Goal: Task Accomplishment & Management: Use online tool/utility

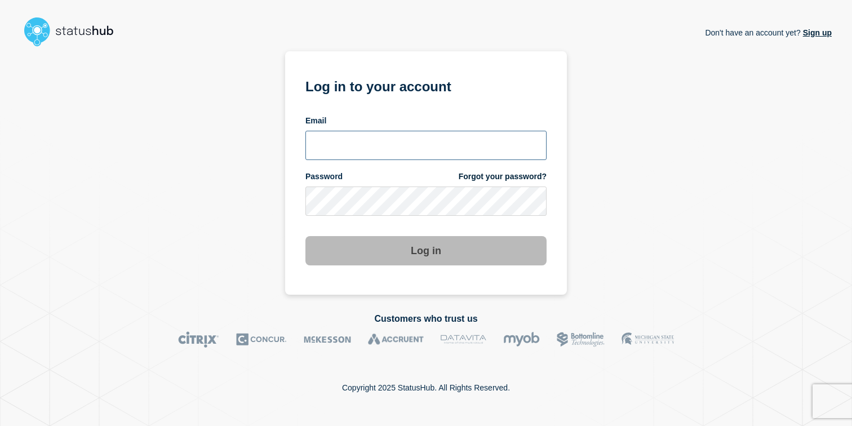
paste input "[EMAIL_ADDRESS][DOMAIN_NAME]"
type input "[EMAIL_ADDRESS][DOMAIN_NAME]"
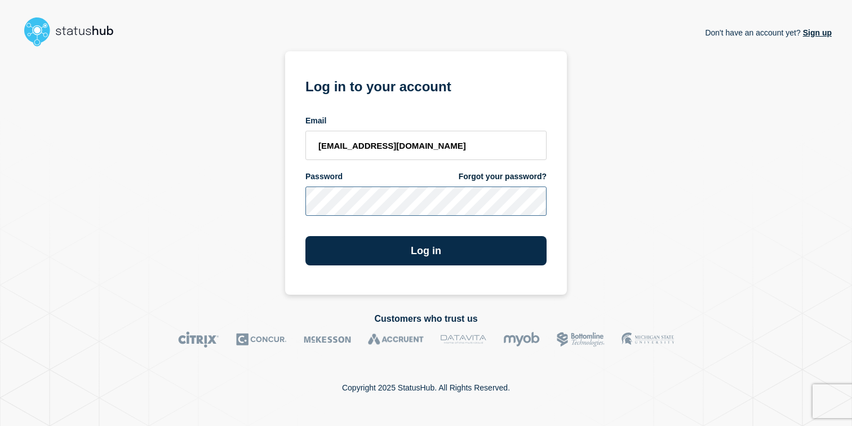
click at [260, 199] on div "Don't have an account yet? Sign up Log in to your account Email moti.israeli@ca…" at bounding box center [425, 172] width 811 height 243
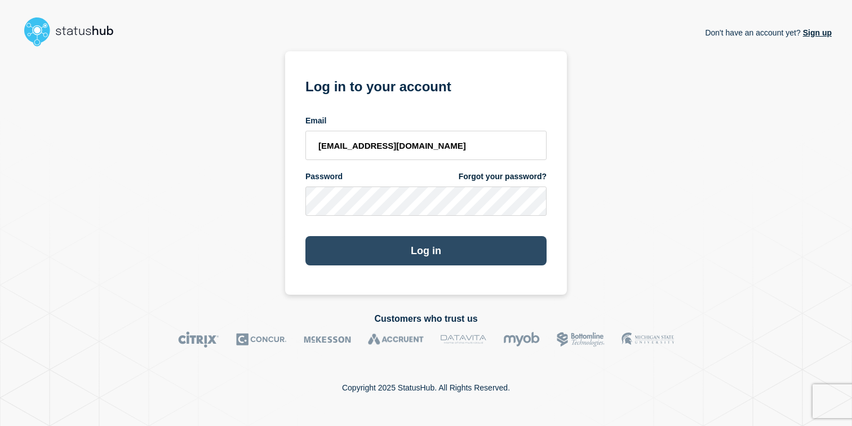
click at [344, 256] on button "Log in" at bounding box center [425, 250] width 241 height 29
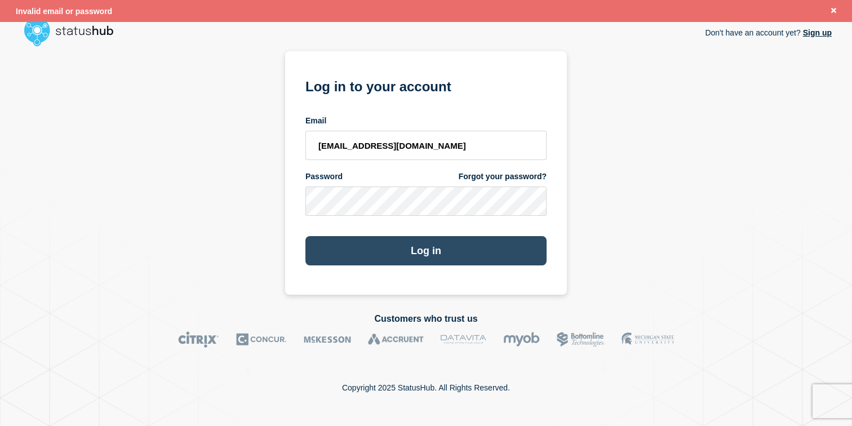
click at [415, 250] on button "Log in" at bounding box center [425, 250] width 241 height 29
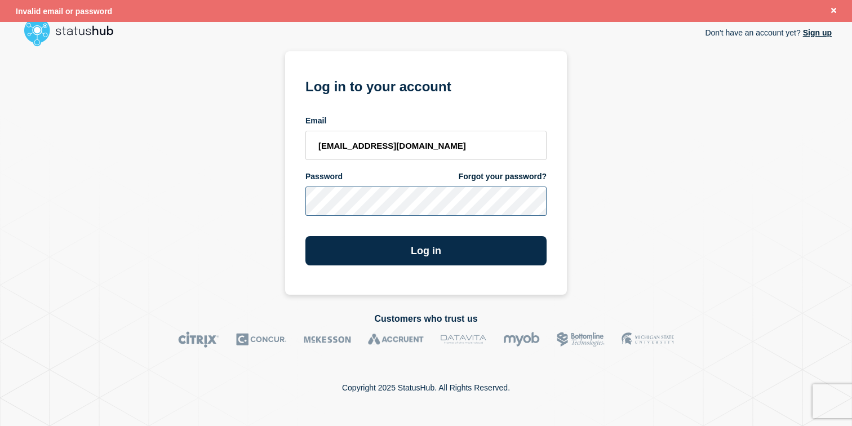
click at [279, 206] on div "Don't have an account yet? Sign up Log in to your account Email moti.israeli@ca…" at bounding box center [425, 172] width 811 height 243
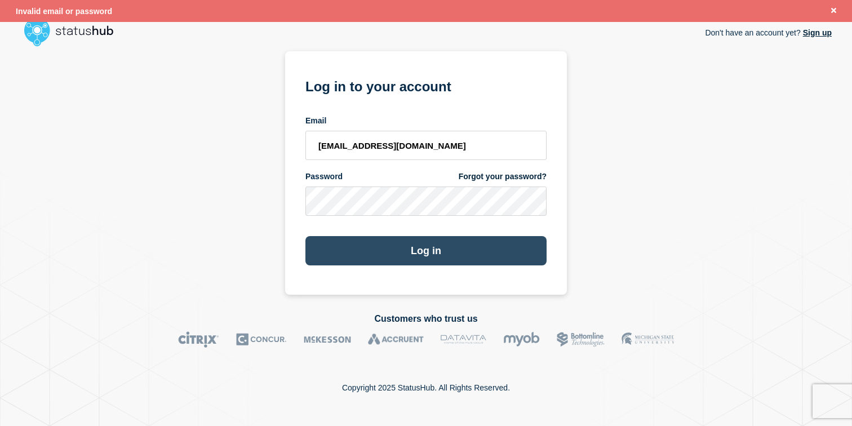
click at [386, 255] on button "Log in" at bounding box center [425, 250] width 241 height 29
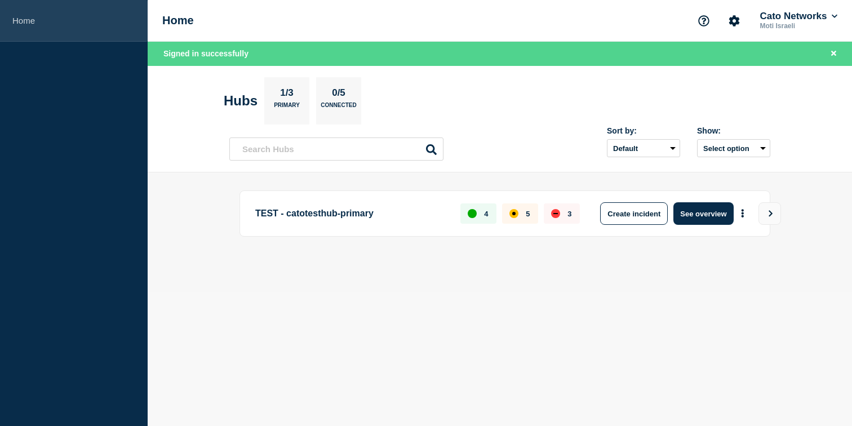
click at [38, 20] on link "Home" at bounding box center [74, 21] width 148 height 42
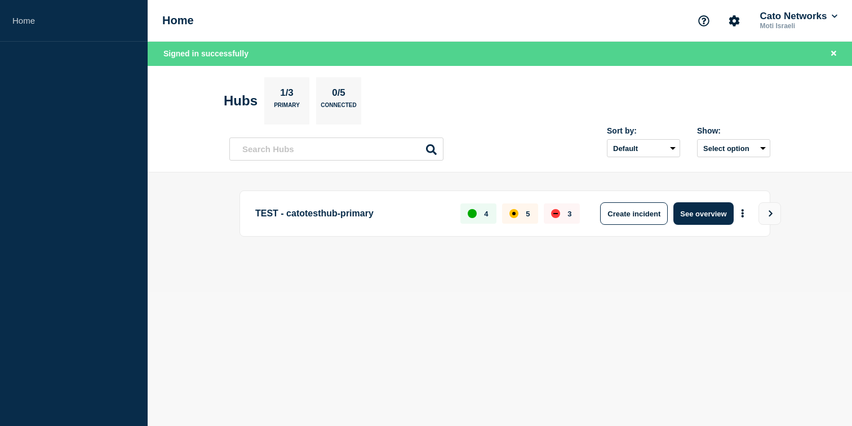
click at [788, 26] on p "Moti Israeli" at bounding box center [798, 26] width 82 height 8
click at [832, 14] on icon at bounding box center [834, 16] width 6 height 7
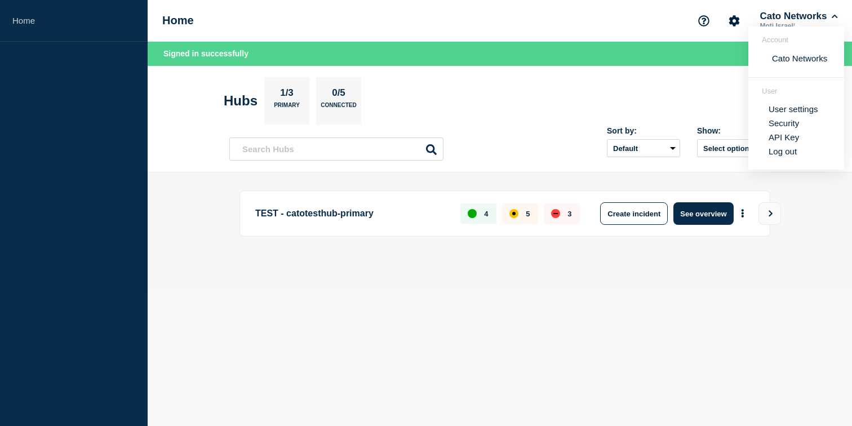
click at [668, 80] on section "Hubs 1/3 Primary 0/5 Connected" at bounding box center [500, 100] width 552 height 47
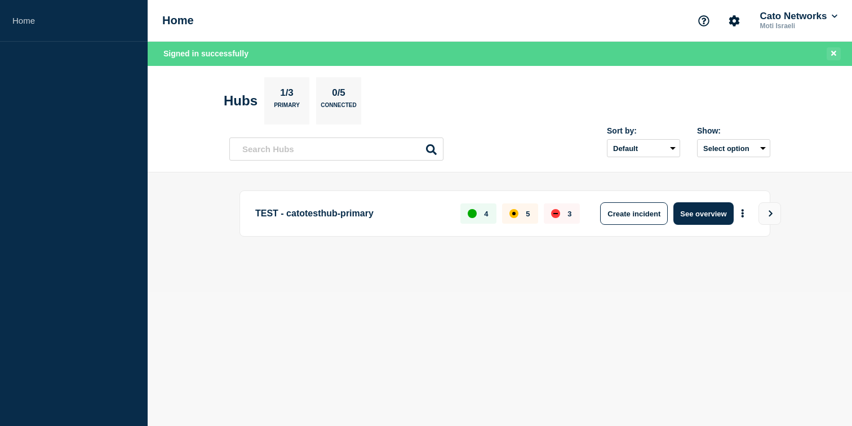
click at [832, 54] on icon "Close banner" at bounding box center [833, 53] width 5 height 5
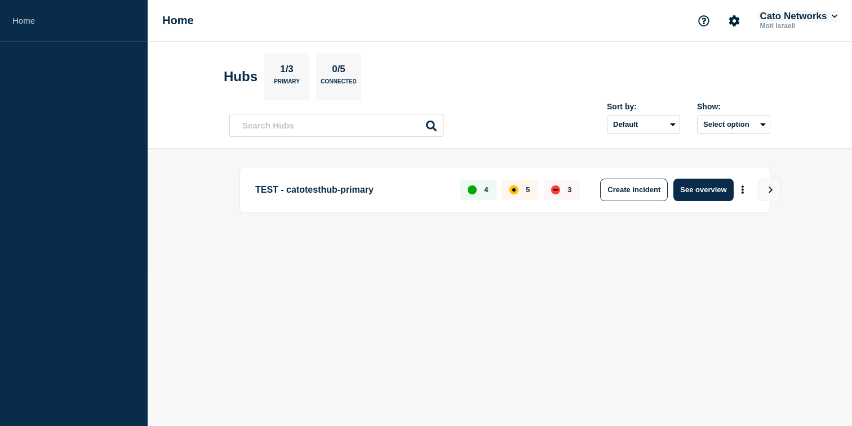
click at [828, 11] on button "Cato Networks" at bounding box center [798, 16] width 82 height 11
click at [642, 61] on section "Hubs 1/3 Primary 0/5 Connected" at bounding box center [500, 76] width 552 height 47
click at [780, 188] on button "View" at bounding box center [769, 190] width 23 height 23
click at [777, 188] on button "View" at bounding box center [769, 190] width 23 height 23
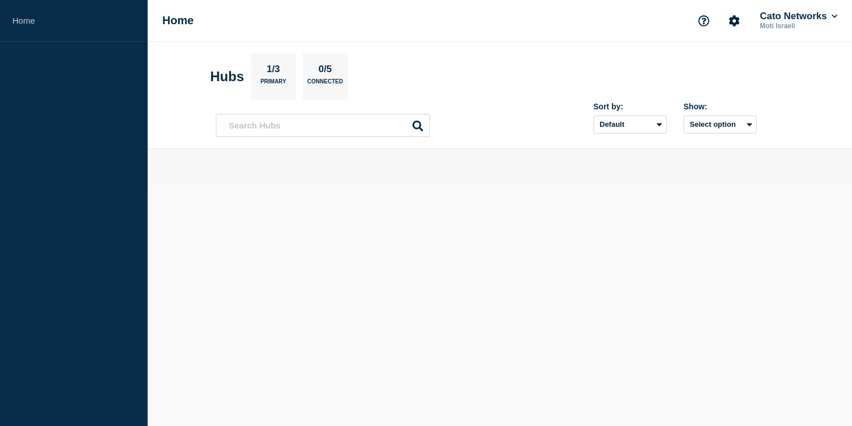
click at [57, 83] on aside "Home" at bounding box center [74, 213] width 148 height 426
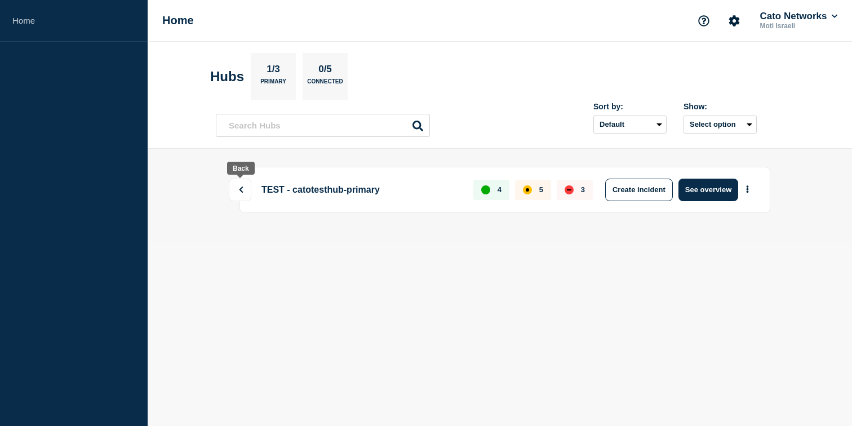
click at [246, 185] on button at bounding box center [240, 190] width 23 height 23
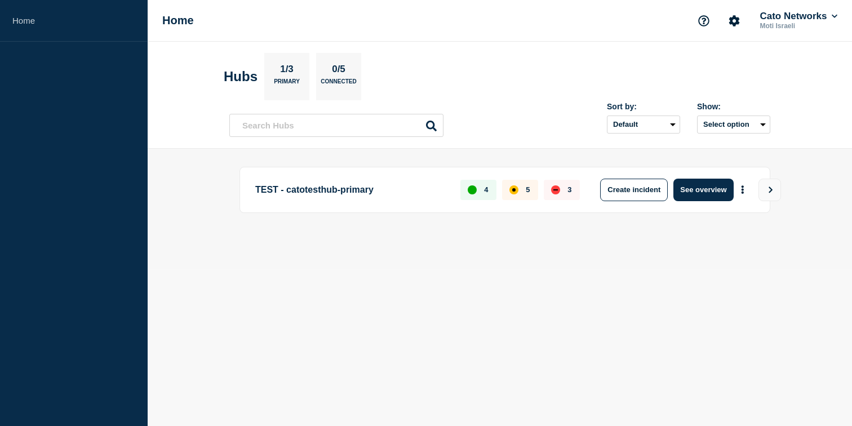
click at [297, 78] on p "Primary" at bounding box center [287, 84] width 26 height 12
click at [351, 71] on div "0/5 Connected" at bounding box center [338, 76] width 45 height 47
click at [317, 130] on input "text" at bounding box center [336, 125] width 214 height 23
click at [212, 69] on header "Hubs 1/3 Primary 0/5 Connected Sort by: Default Last added Last updated Most ac…" at bounding box center [500, 95] width 704 height 107
click at [243, 74] on h2 "Hubs" at bounding box center [241, 77] width 34 height 16
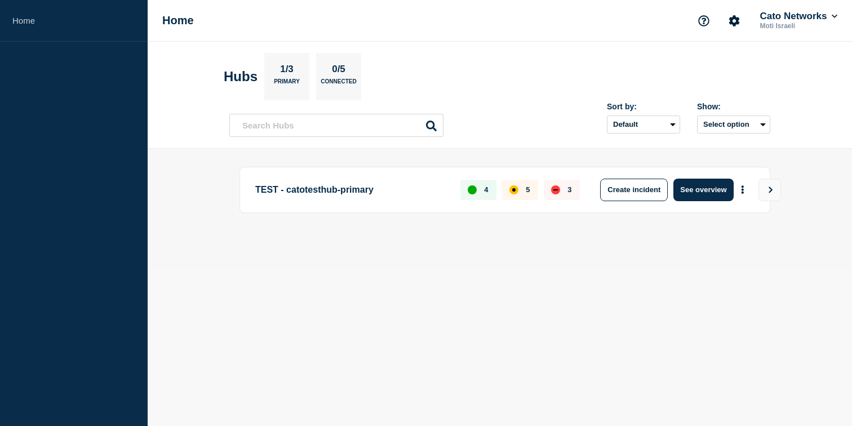
click at [183, 12] on div "Home Cato Networks Moti Israeli" at bounding box center [500, 21] width 704 height 42
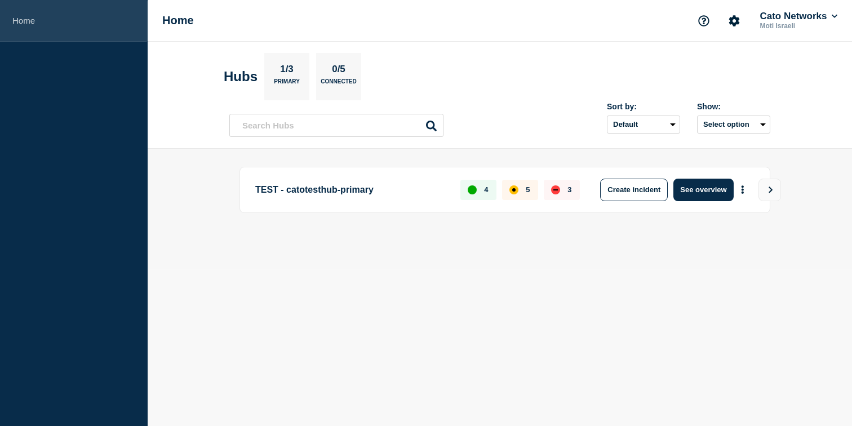
click at [19, 14] on link "Home" at bounding box center [74, 21] width 148 height 42
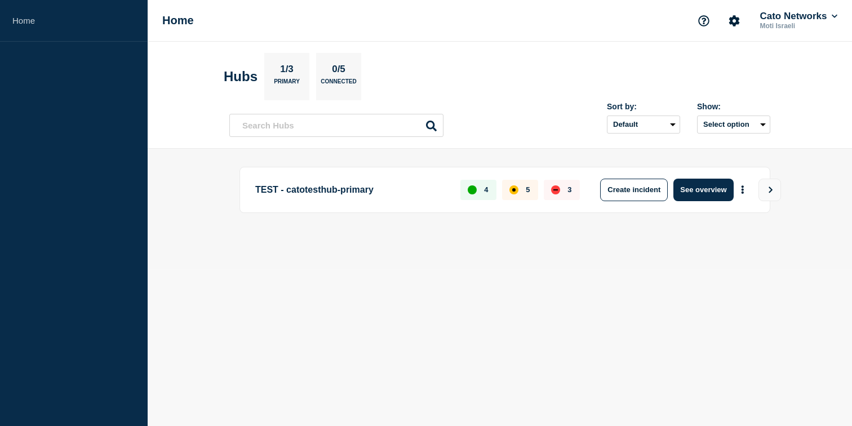
drag, startPoint x: 70, startPoint y: 118, endPoint x: 121, endPoint y: 300, distance: 189.6
click at [121, 300] on aside "Home" at bounding box center [74, 213] width 148 height 426
click at [732, 21] on icon "Account settings" at bounding box center [734, 20] width 11 height 11
click at [718, 72] on link "Team Members" at bounding box center [734, 67] width 58 height 10
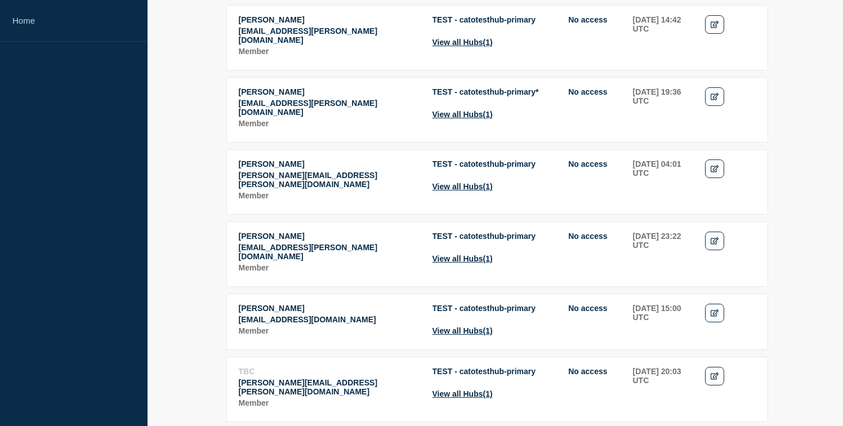
scroll to position [16, 0]
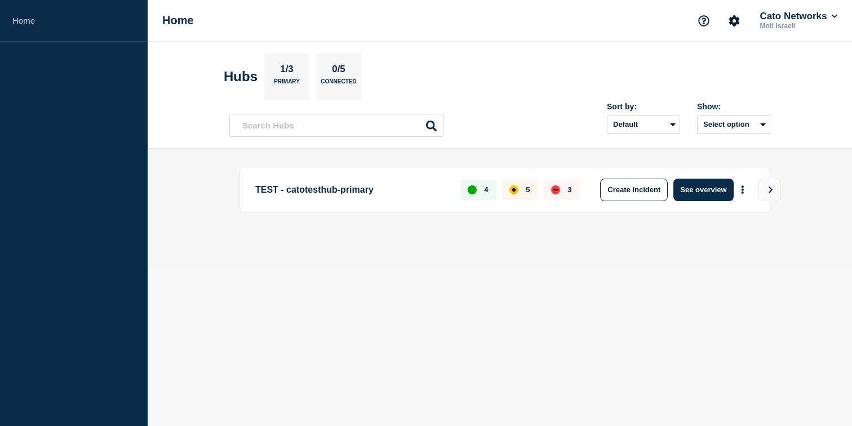
click at [78, 92] on aside "Home" at bounding box center [74, 213] width 148 height 426
click at [281, 173] on div "TEST - catotesthub-primary 4 5 3 Create incident See overview" at bounding box center [504, 190] width 531 height 46
click at [291, 193] on p "TEST - catotesthub-primary" at bounding box center [351, 190] width 192 height 23
click at [268, 192] on p "TEST - catotesthub-primary" at bounding box center [351, 190] width 192 height 23
click at [616, 192] on button "Create incident" at bounding box center [634, 190] width 68 height 23
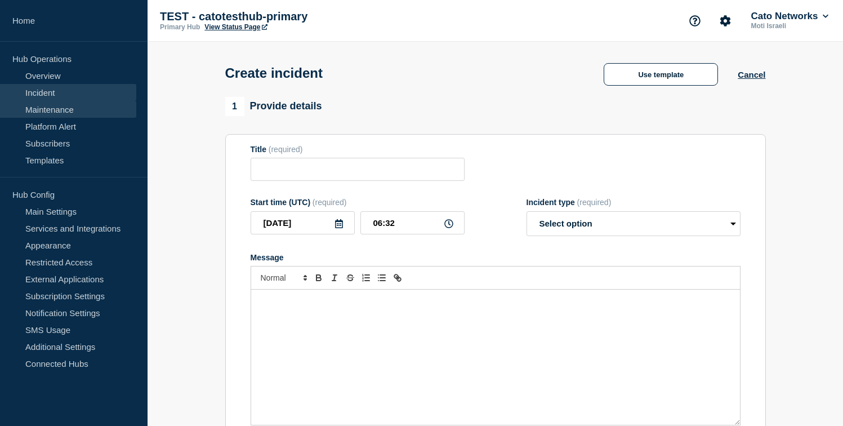
click at [75, 111] on link "Maintenance" at bounding box center [68, 109] width 136 height 17
click at [53, 110] on link "Maintenance" at bounding box center [68, 109] width 136 height 17
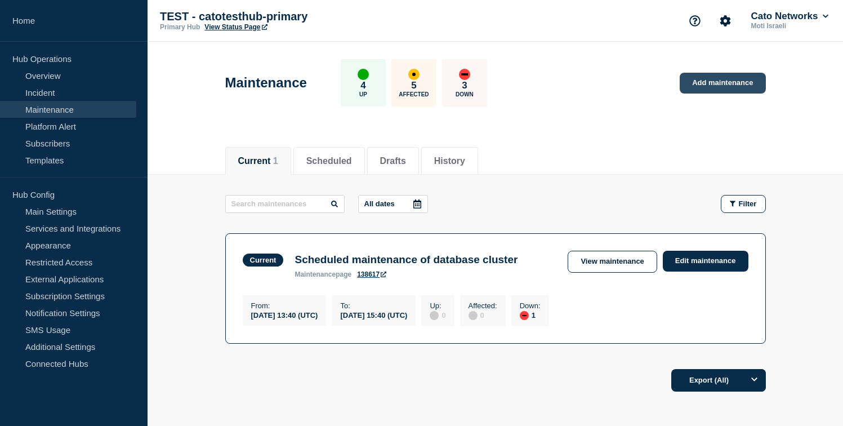
click at [739, 91] on link "Add maintenance" at bounding box center [723, 83] width 86 height 21
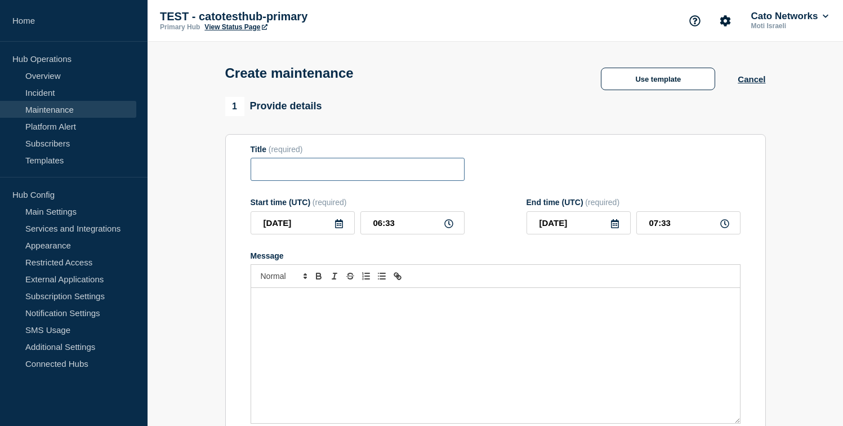
click at [400, 173] on input "Title" at bounding box center [358, 169] width 214 height 23
paste input "Amsterdam Sta"
type input "Maintenance - [GEOGRAPHIC_DATA]"
click at [430, 332] on div "Message" at bounding box center [495, 355] width 489 height 135
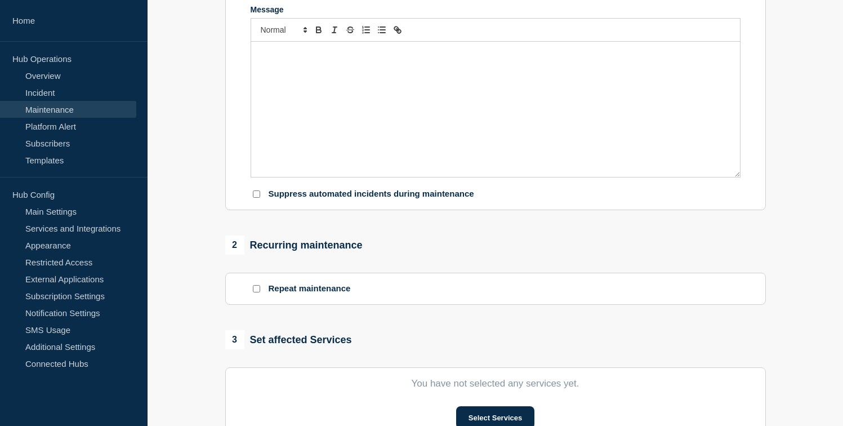
scroll to position [33, 0]
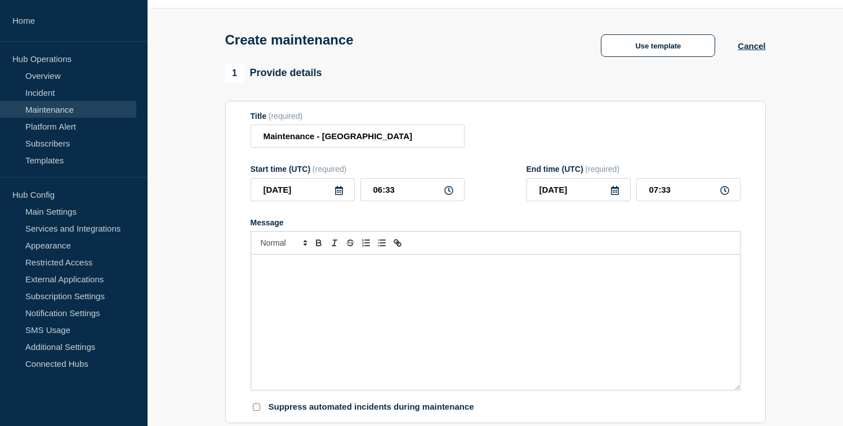
click at [615, 195] on icon at bounding box center [615, 190] width 8 height 9
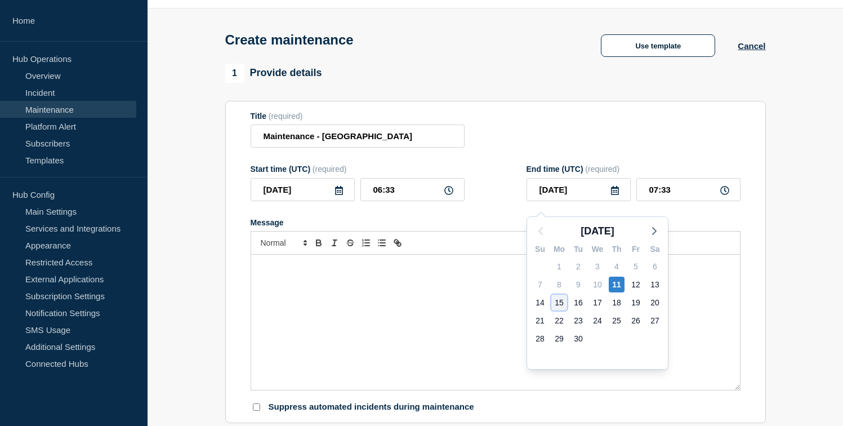
click at [564, 303] on div "15" at bounding box center [559, 303] width 16 height 16
type input "[DATE]"
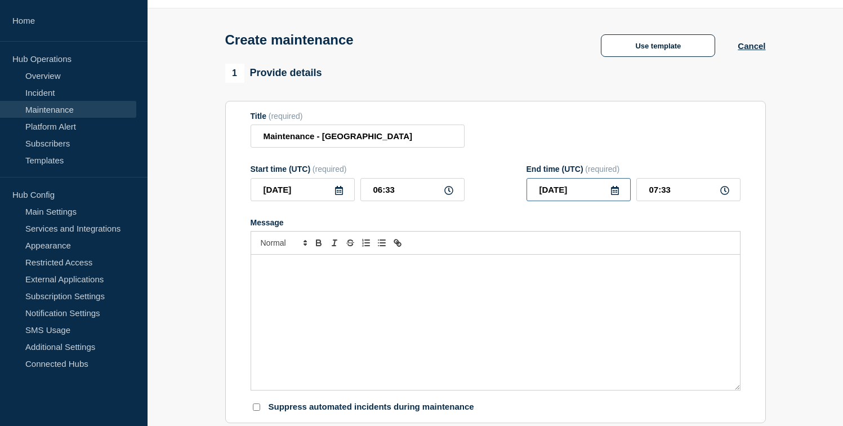
click at [616, 201] on input "[DATE]" at bounding box center [579, 189] width 104 height 23
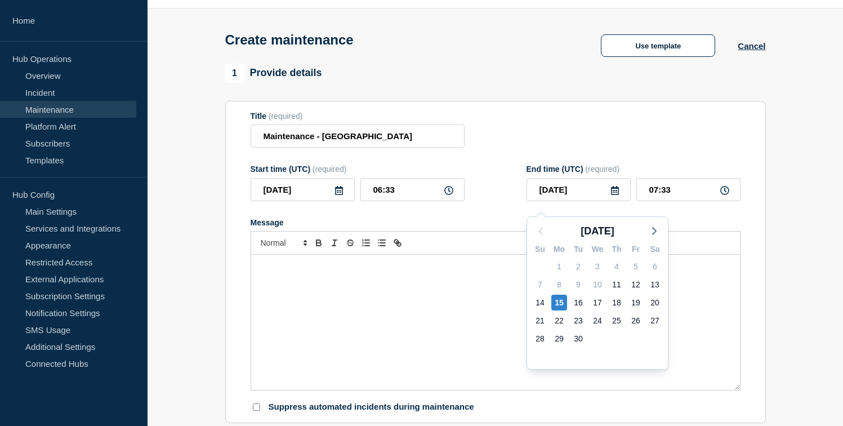
click at [464, 283] on div "Message" at bounding box center [495, 322] width 489 height 135
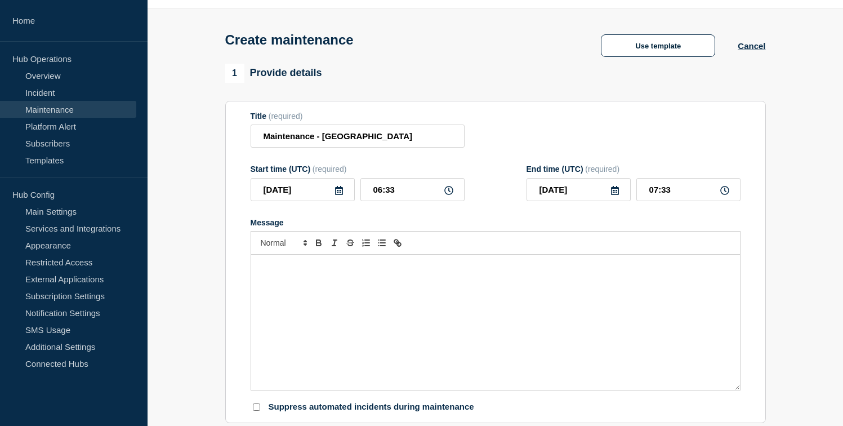
scroll to position [214, 0]
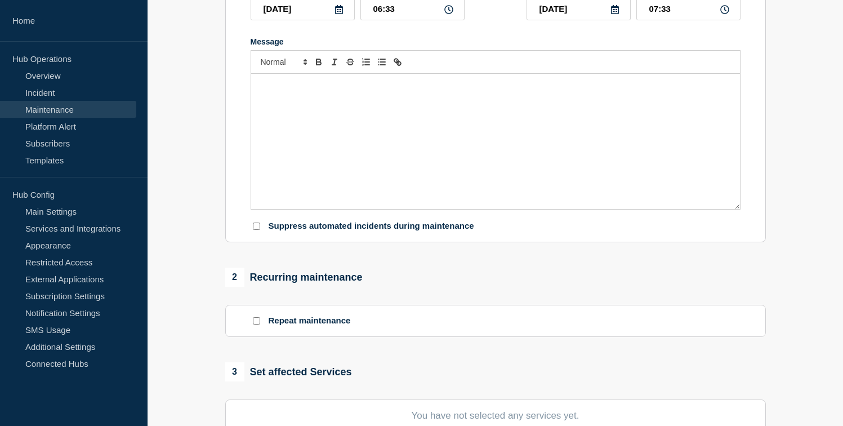
click at [252, 231] on div at bounding box center [256, 226] width 11 height 11
click at [256, 230] on input "Suppress automated incidents during maintenance" at bounding box center [256, 225] width 7 height 7
click at [257, 230] on input "Suppress automated incidents during maintenance" at bounding box center [256, 225] width 7 height 7
checkbox input "false"
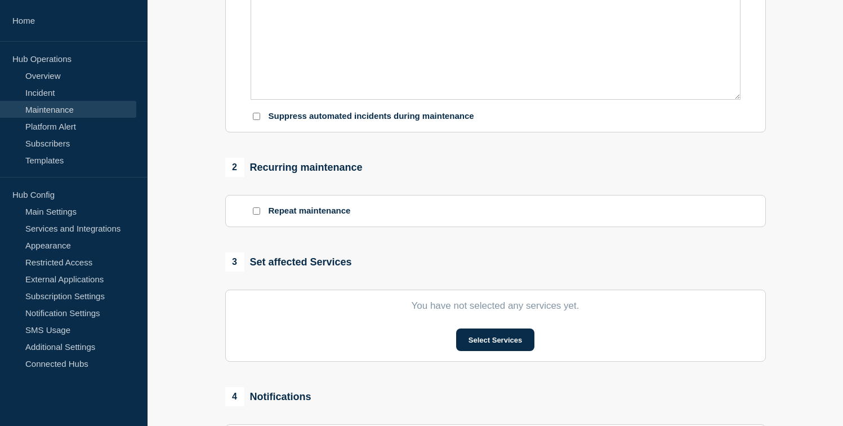
scroll to position [346, 0]
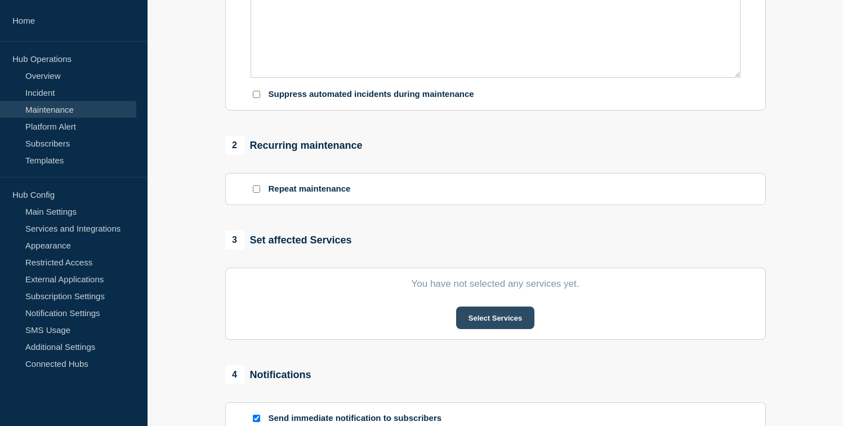
click at [476, 329] on button "Select Services" at bounding box center [495, 317] width 78 height 23
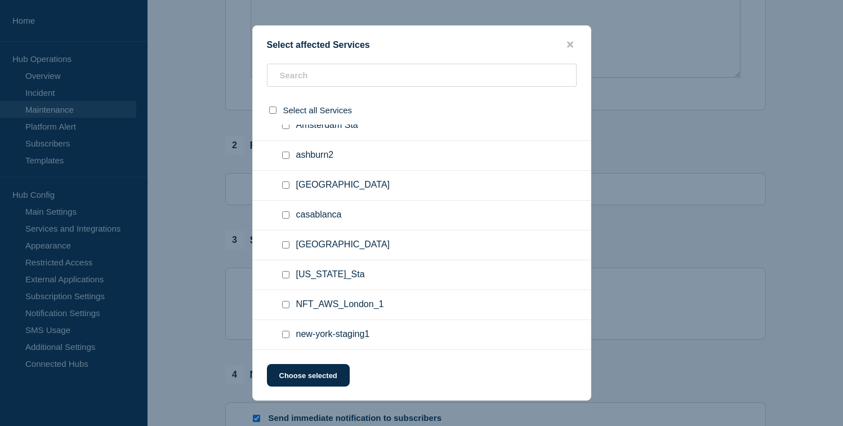
scroll to position [180, 0]
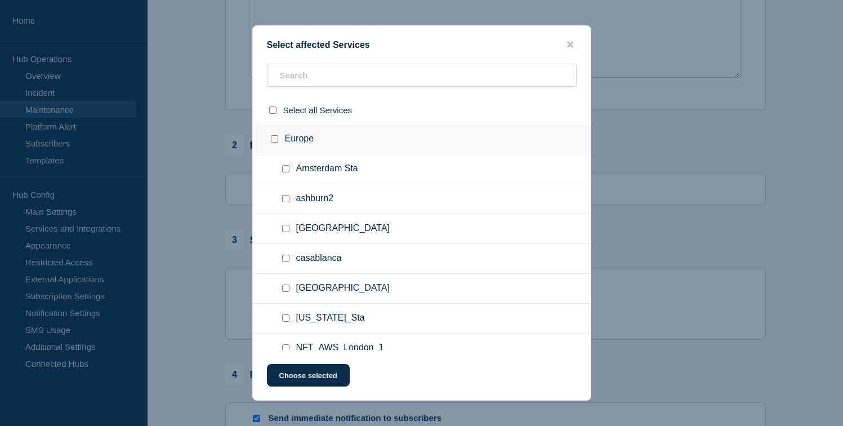
click at [284, 172] on input "Amsterdam Sta checkbox" at bounding box center [285, 168] width 7 height 7
checkbox input "true"
click at [332, 381] on button "Choose selected" at bounding box center [308, 375] width 83 height 23
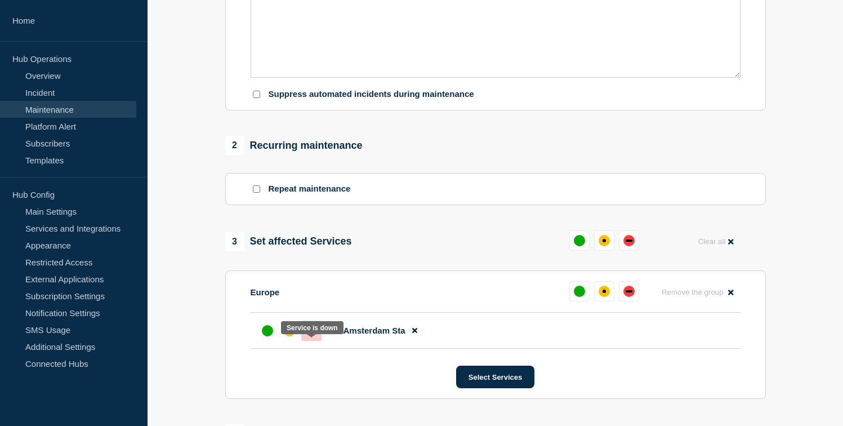
click at [311, 336] on div "down" at bounding box center [311, 330] width 11 height 11
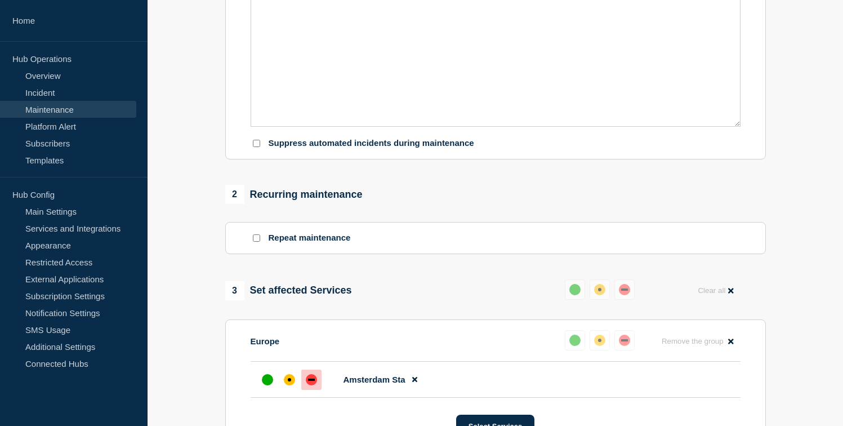
scroll to position [43, 0]
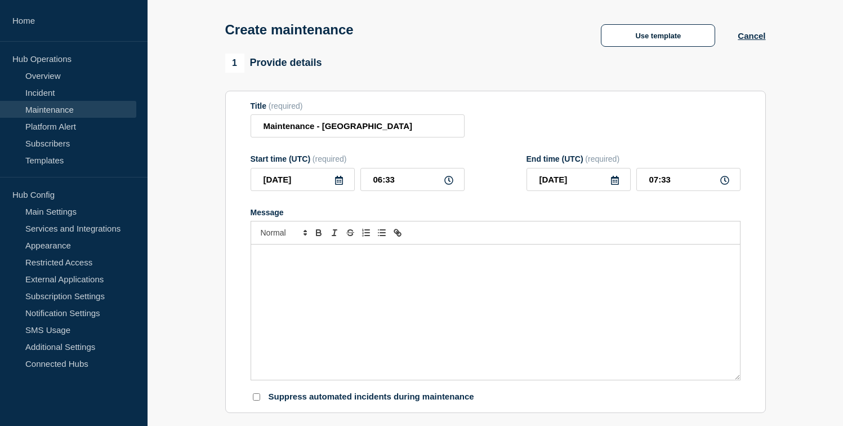
click at [457, 275] on div "Message" at bounding box center [495, 311] width 489 height 135
drag, startPoint x: 351, startPoint y: 129, endPoint x: 230, endPoint y: 126, distance: 121.1
click at [230, 126] on section "Title (required) Maintenance - [GEOGRAPHIC_DATA] Sta Start time (UTC) (required…" at bounding box center [495, 252] width 541 height 323
click at [694, 39] on button "Use template" at bounding box center [658, 35] width 114 height 23
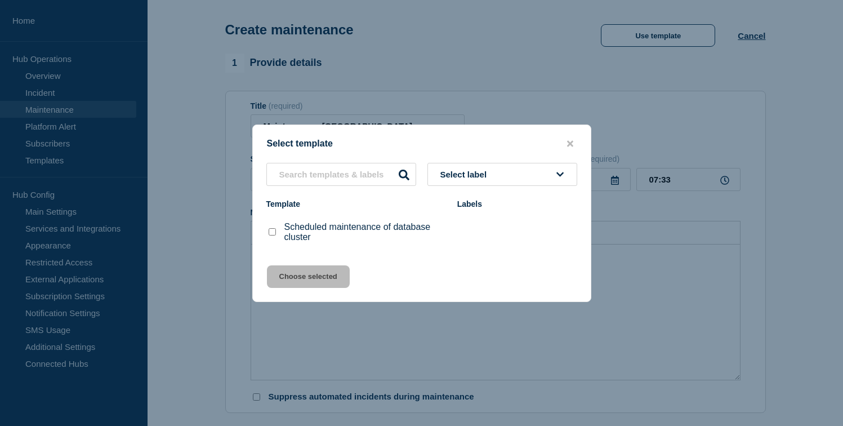
click at [438, 172] on button "Select label" at bounding box center [503, 174] width 150 height 23
type input "main"
drag, startPoint x: 470, startPoint y: 203, endPoint x: 388, endPoint y: 202, distance: 82.2
click at [388, 202] on div "Select label main Template Labels Scheduled maintenance of database cluster" at bounding box center [422, 207] width 338 height 88
click at [483, 170] on span "Select label" at bounding box center [465, 175] width 51 height 10
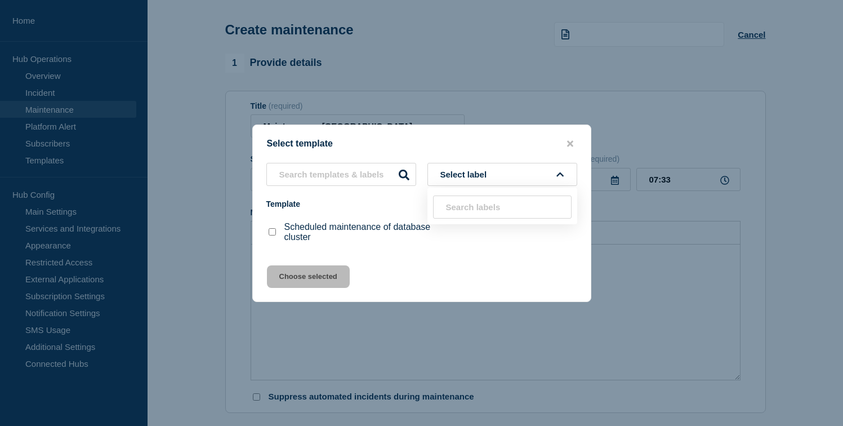
type input "f"
drag, startPoint x: 470, startPoint y: 207, endPoint x: 385, endPoint y: 206, distance: 84.5
click at [386, 205] on div "Select label f Template Labels Scheduled maintenance of database cluster" at bounding box center [422, 207] width 338 height 88
click at [275, 235] on div at bounding box center [271, 231] width 11 height 11
click at [275, 232] on input "Scheduled maintenance of database cluster checkbox" at bounding box center [272, 231] width 7 height 7
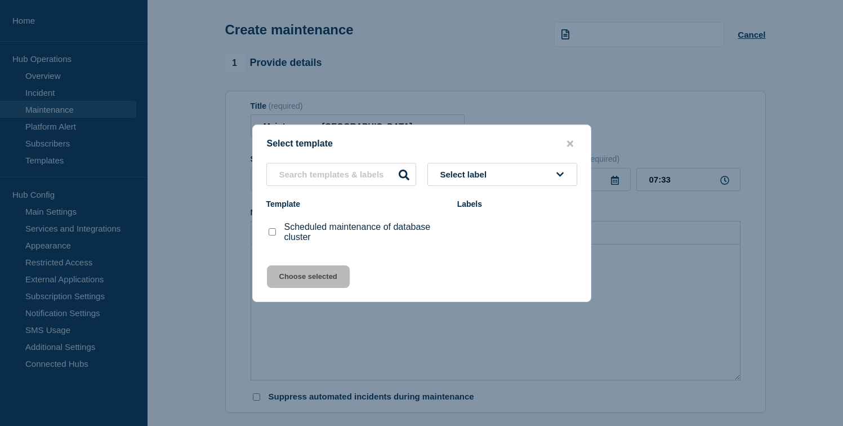
checkbox input "true"
click at [293, 277] on button "Choose selected" at bounding box center [308, 276] width 83 height 23
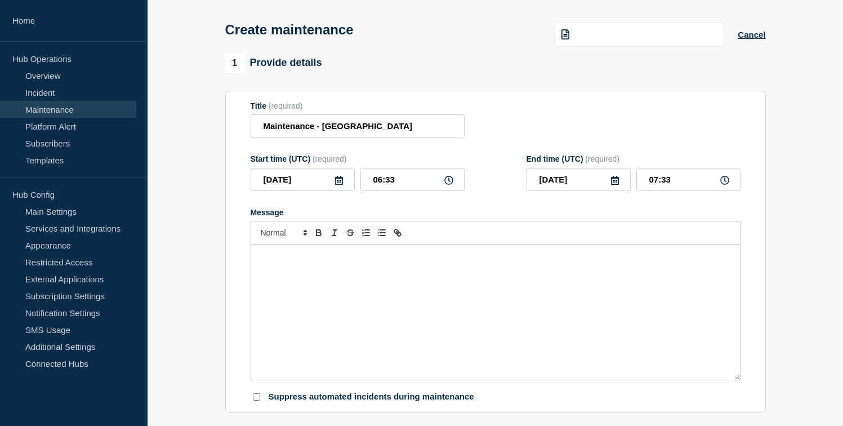
type input "[DATE]"
type input "08:33"
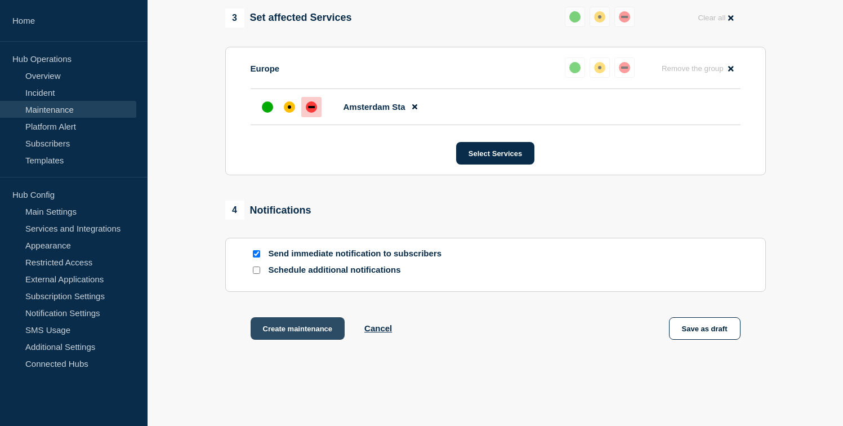
scroll to position [584, 0]
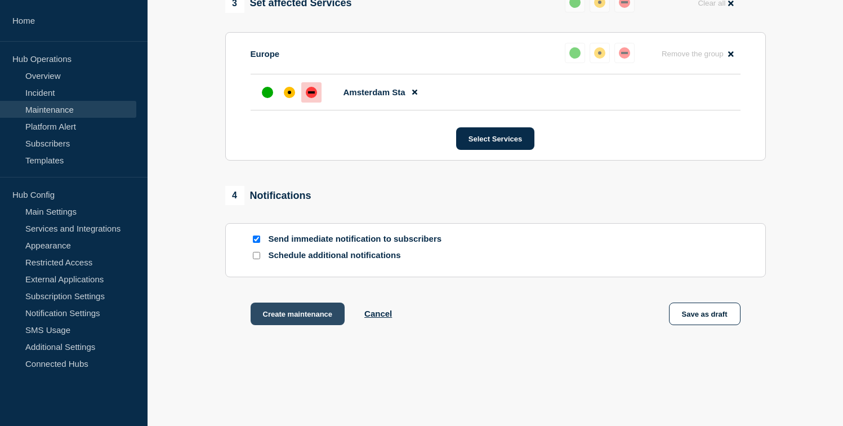
click at [307, 325] on button "Create maintenance" at bounding box center [298, 313] width 95 height 23
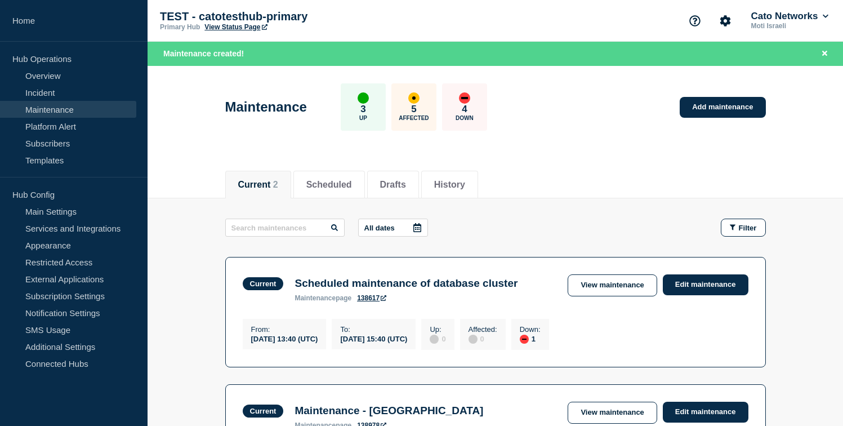
scroll to position [71, 0]
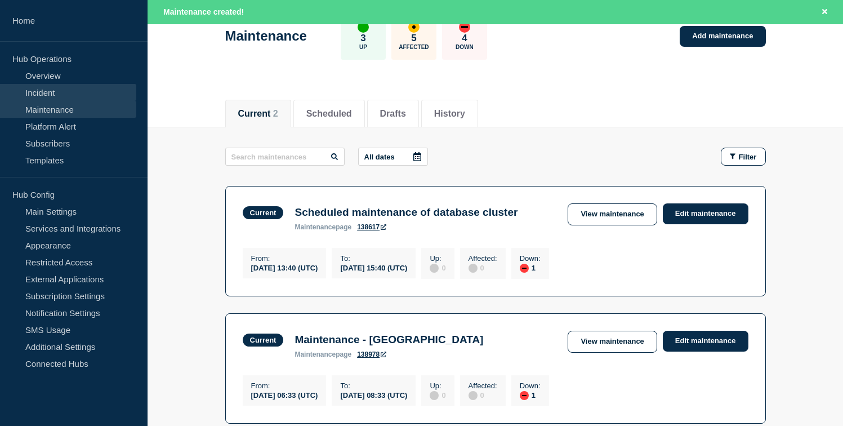
click at [50, 90] on link "Incident" at bounding box center [68, 92] width 136 height 17
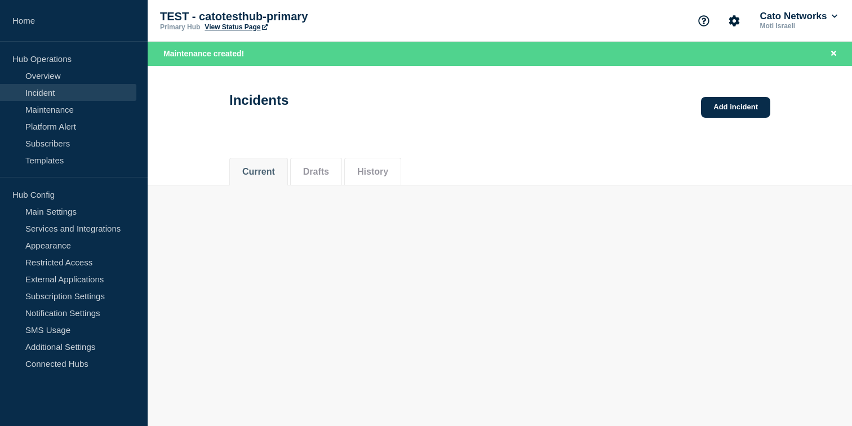
click at [44, 92] on link "Incident" at bounding box center [68, 92] width 136 height 17
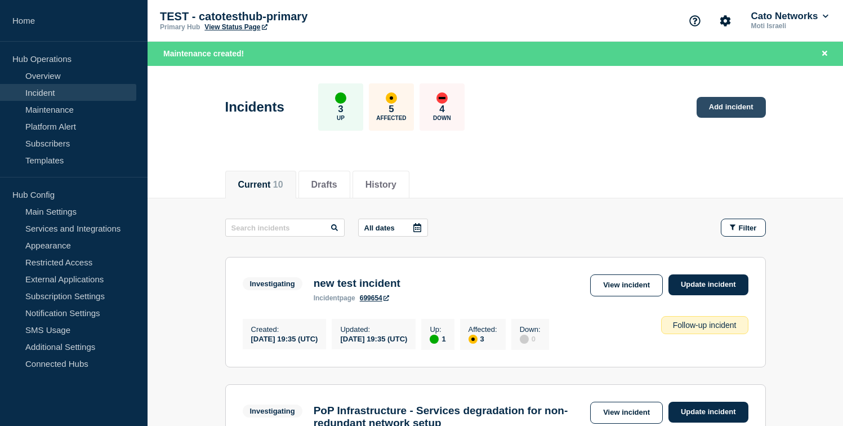
click at [732, 109] on link "Add incident" at bounding box center [731, 107] width 69 height 21
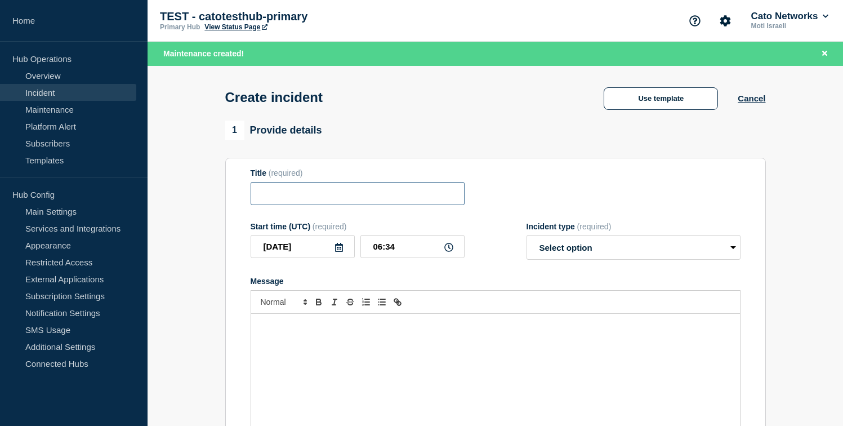
click at [351, 197] on input "Title" at bounding box center [358, 193] width 214 height 23
type input "Affected sites"
click at [564, 254] on select "Select option Investigating Identified Monitoring" at bounding box center [634, 247] width 214 height 25
select select "identified"
click at [527, 243] on select "Select option Investigating Identified Monitoring" at bounding box center [634, 247] width 214 height 25
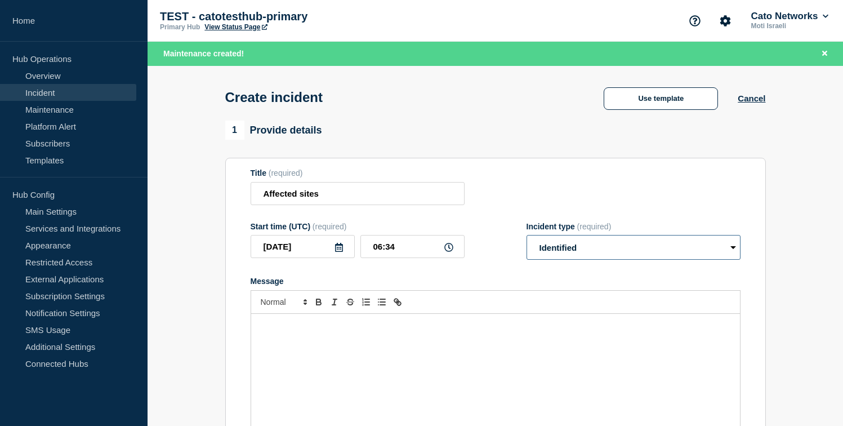
click at [541, 260] on select "Select option Investigating Identified Monitoring" at bounding box center [634, 247] width 214 height 25
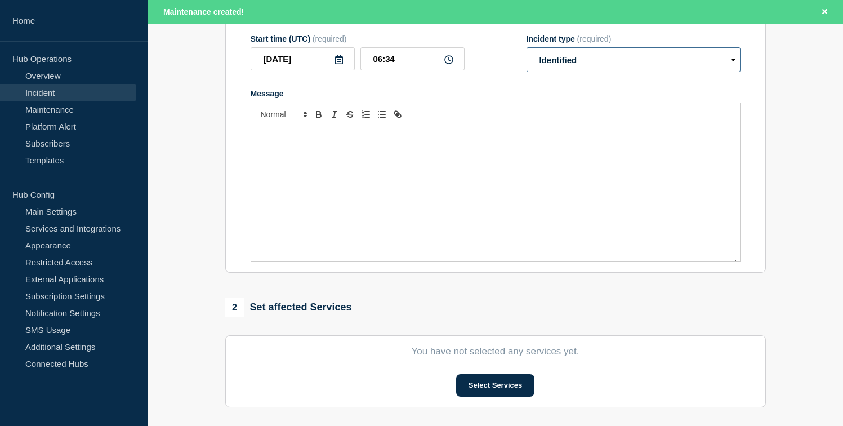
scroll to position [397, 0]
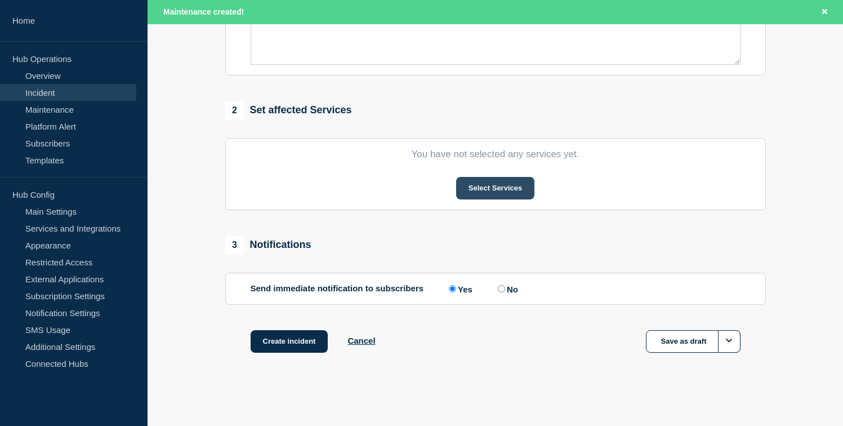
click at [497, 186] on button "Select Services" at bounding box center [495, 188] width 78 height 23
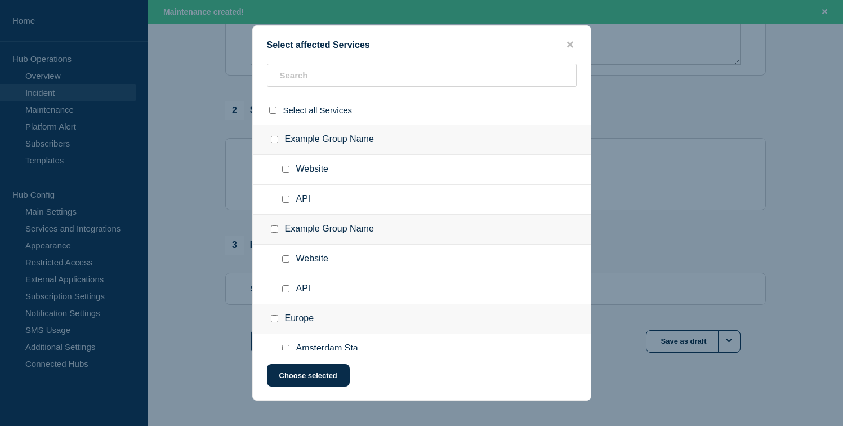
scroll to position [140, 0]
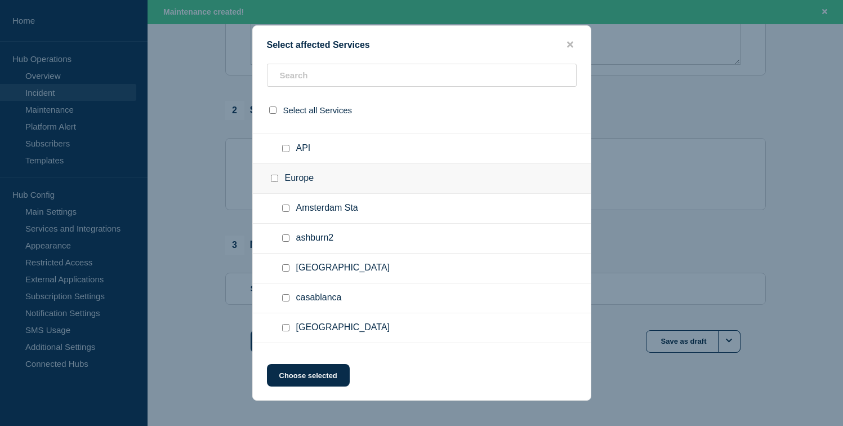
click at [383, 215] on ul "Amsterdam Sta" at bounding box center [422, 209] width 338 height 30
click at [286, 212] on input "Amsterdam Sta checkbox" at bounding box center [285, 207] width 7 height 7
checkbox input "true"
click at [297, 377] on button "Choose selected" at bounding box center [308, 375] width 83 height 23
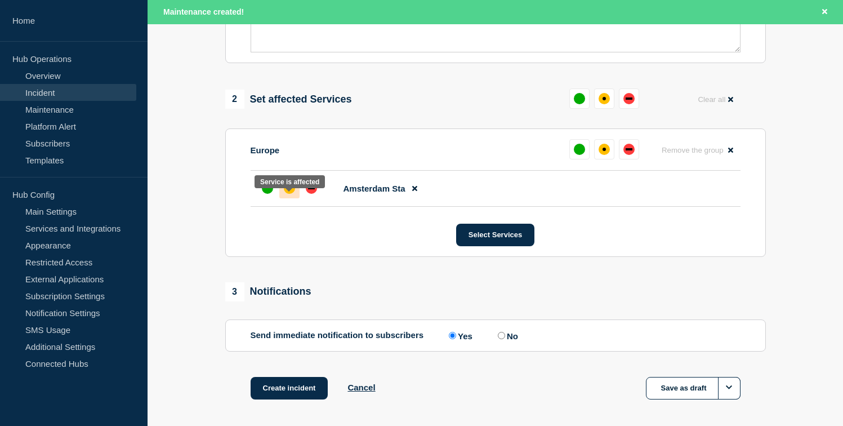
click at [285, 194] on div "affected" at bounding box center [289, 187] width 11 height 11
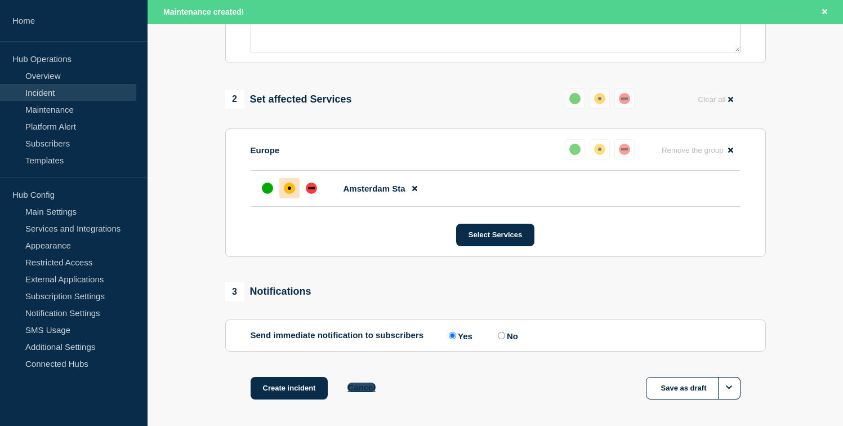
click at [370, 392] on button "Cancel" at bounding box center [362, 387] width 28 height 10
